Goal: Find contact information: Find contact information

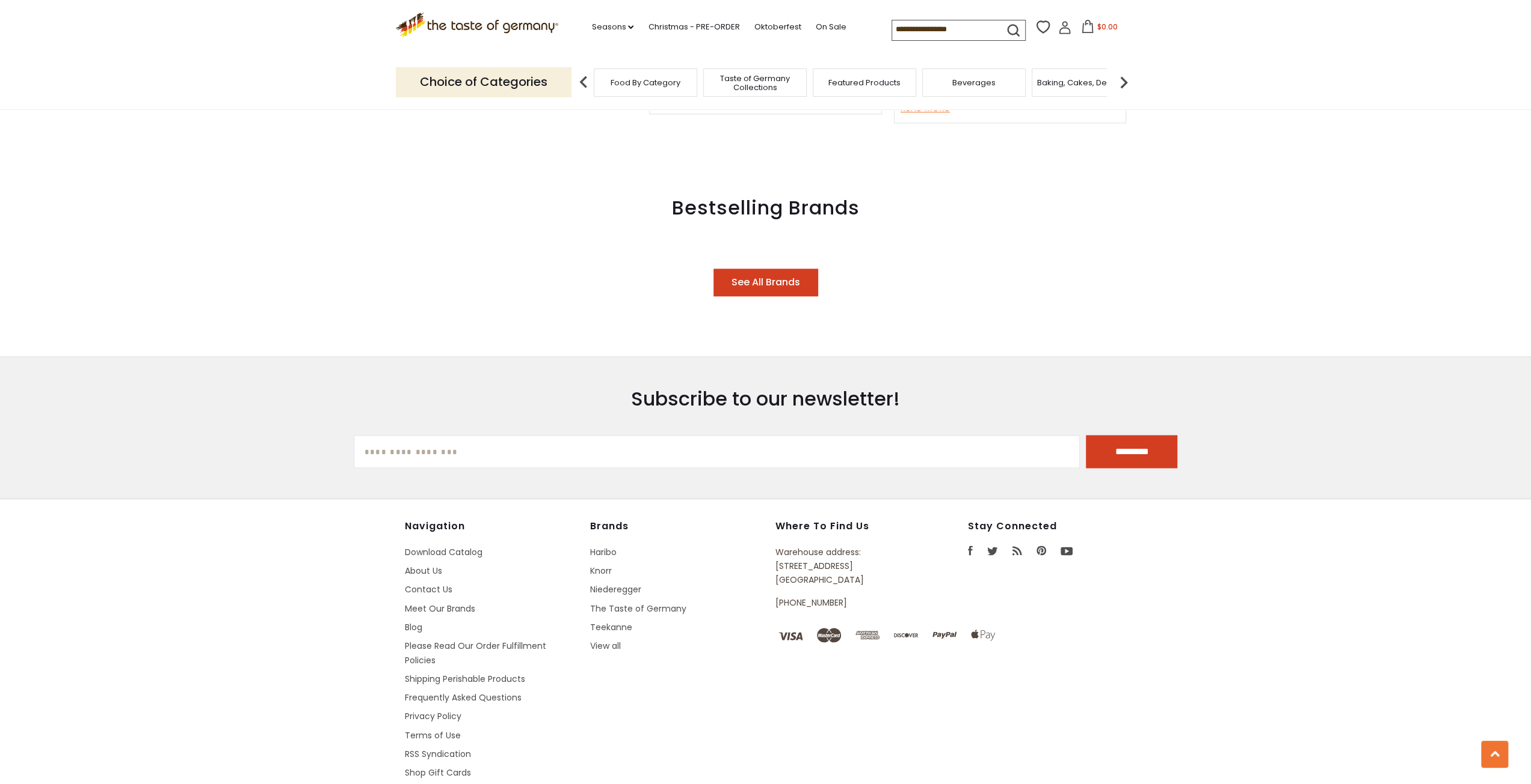
scroll to position [1531, 0]
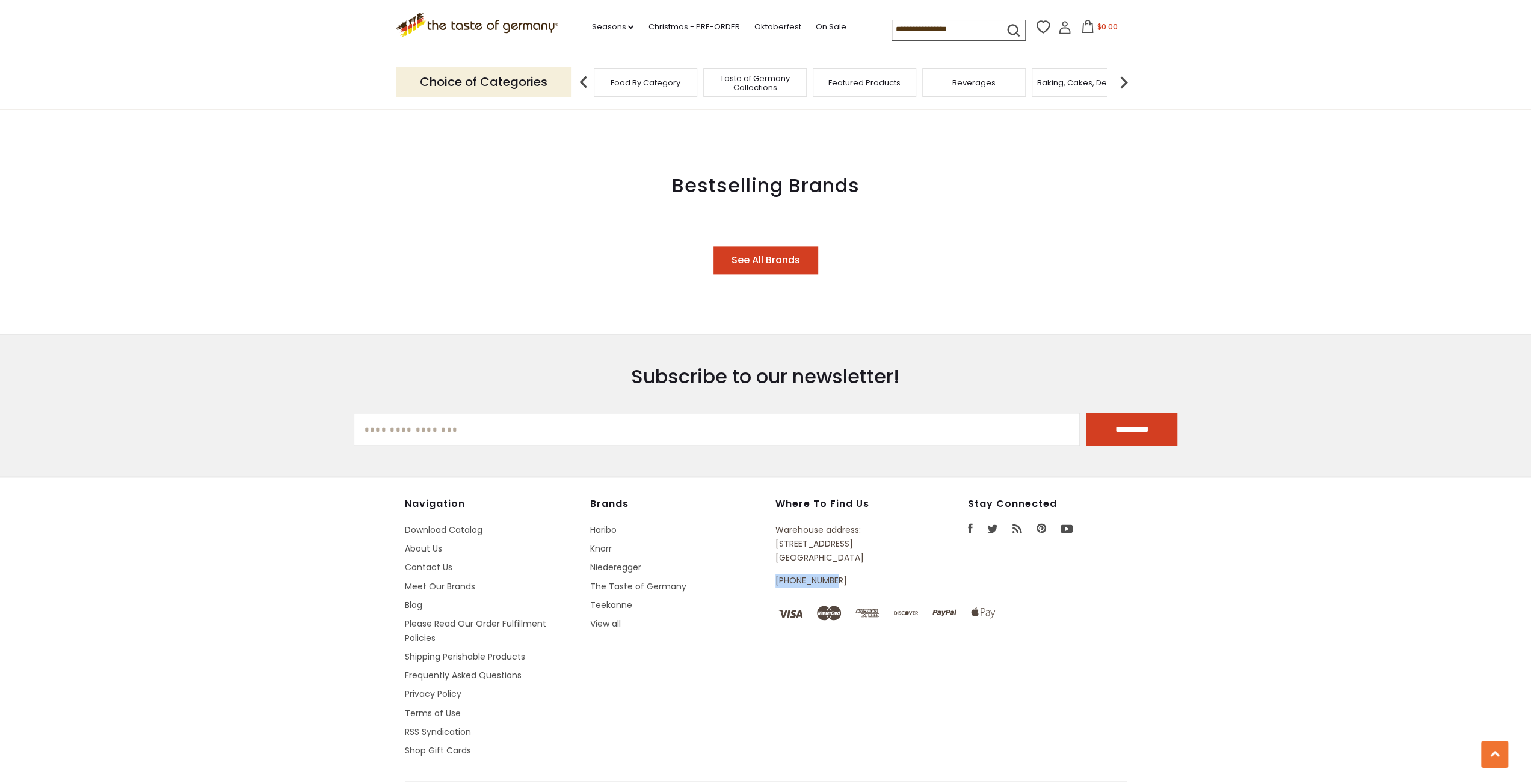
drag, startPoint x: 776, startPoint y: 558, endPoint x: 836, endPoint y: 562, distance: 60.1
click at [836, 574] on p "[PHONE_NUMBER]" at bounding box center [843, 581] width 137 height 14
drag, startPoint x: 775, startPoint y: 521, endPoint x: 859, endPoint y: 538, distance: 85.7
click at [859, 538] on p "Warehouse address: [STREET_ADDRESS]" at bounding box center [843, 545] width 137 height 42
